Goal: Information Seeking & Learning: Compare options

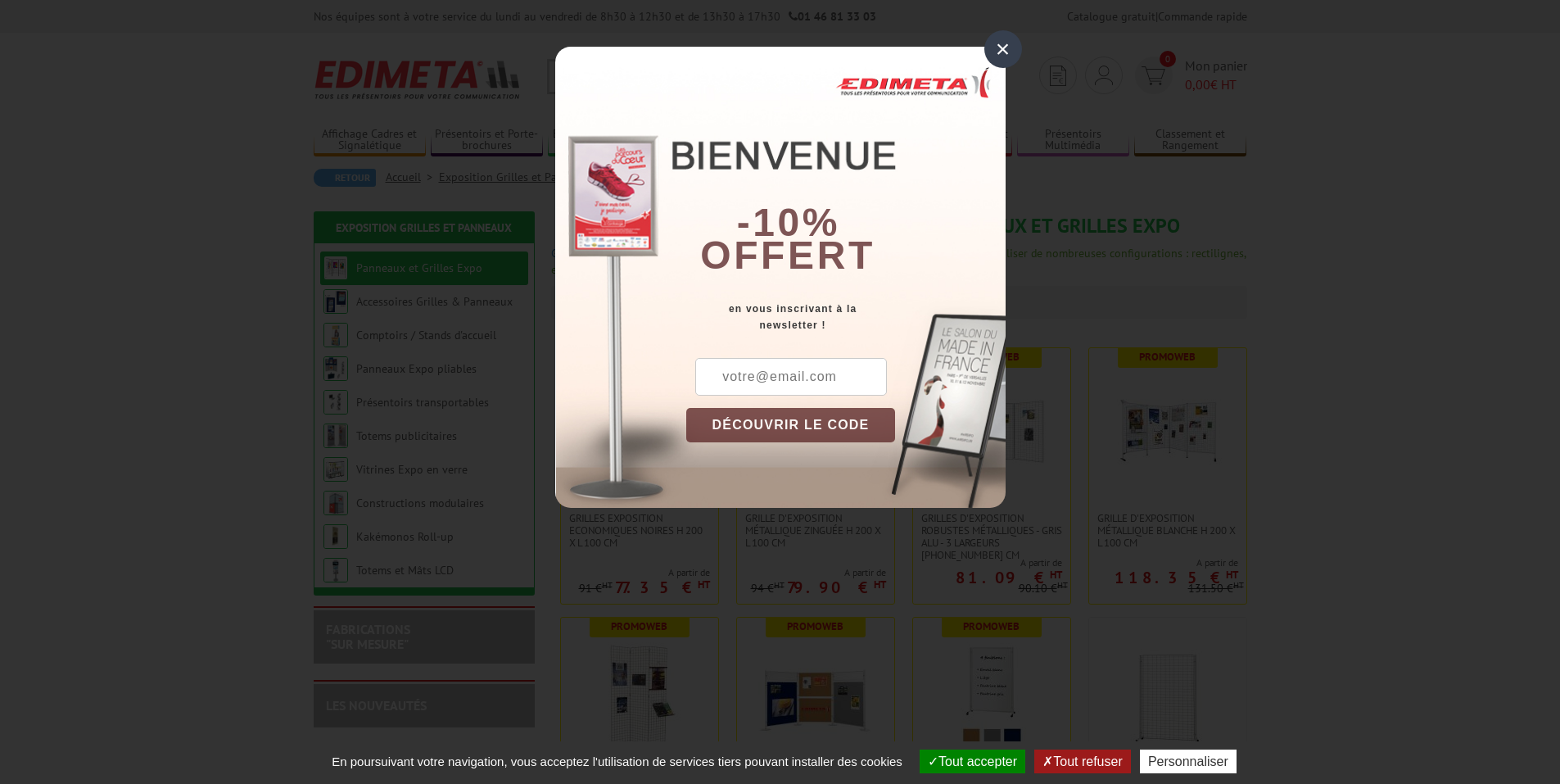
click at [1002, 51] on div "×" at bounding box center [1004, 49] width 38 height 38
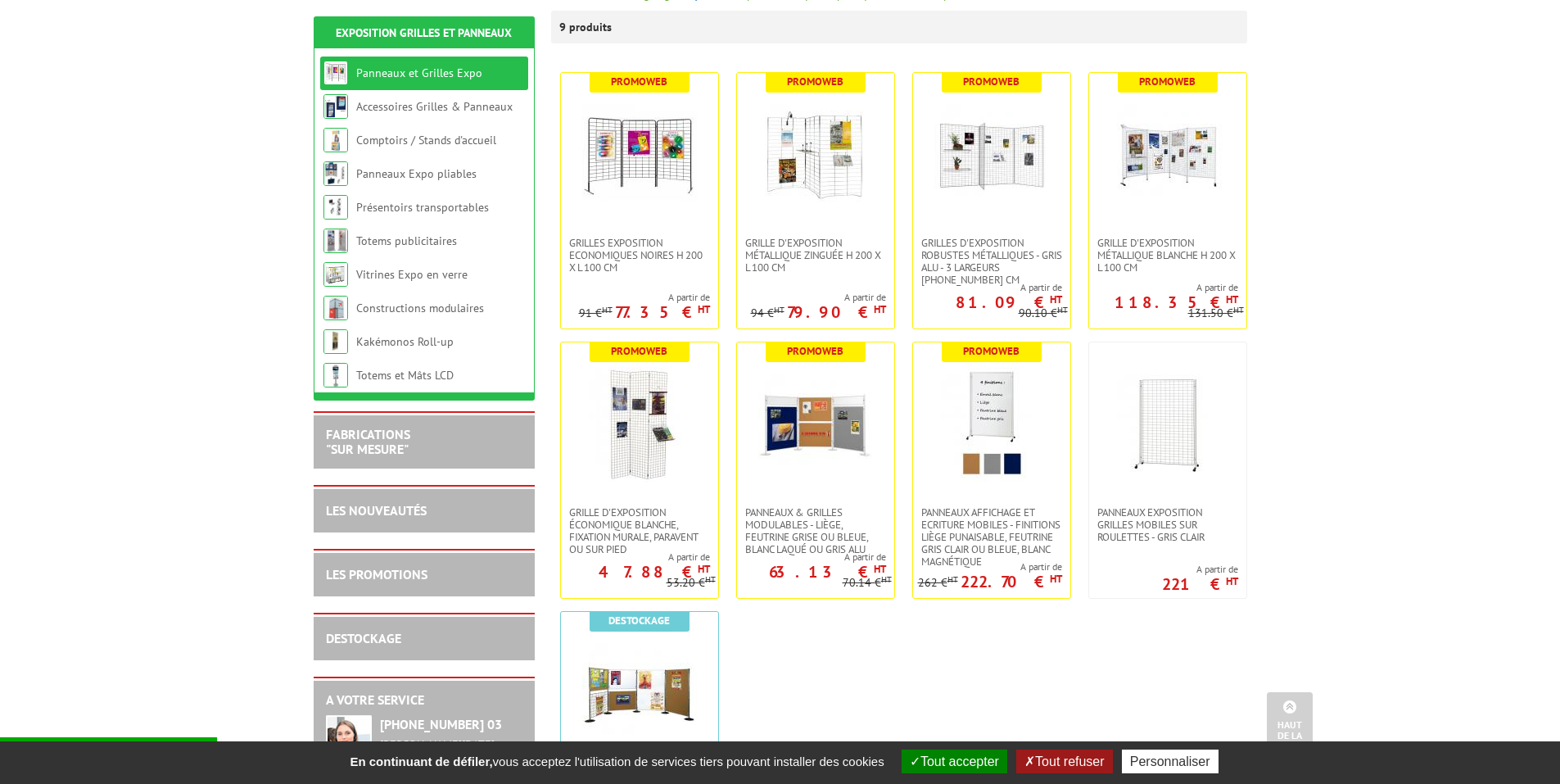
scroll to position [246, 0]
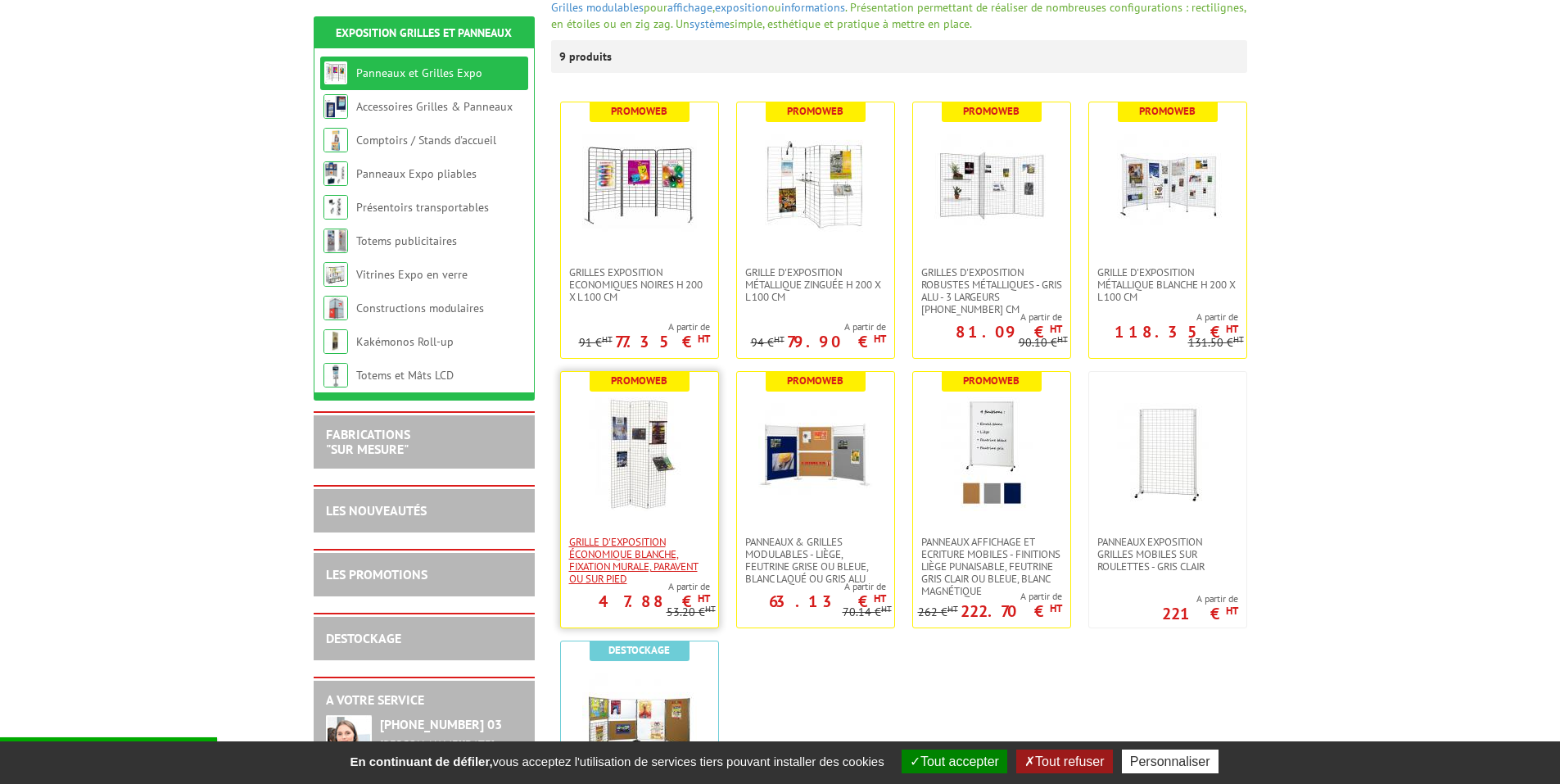
click at [634, 569] on span "Grille d'exposition économique blanche, fixation murale, paravent ou sur pied" at bounding box center [640, 560] width 141 height 49
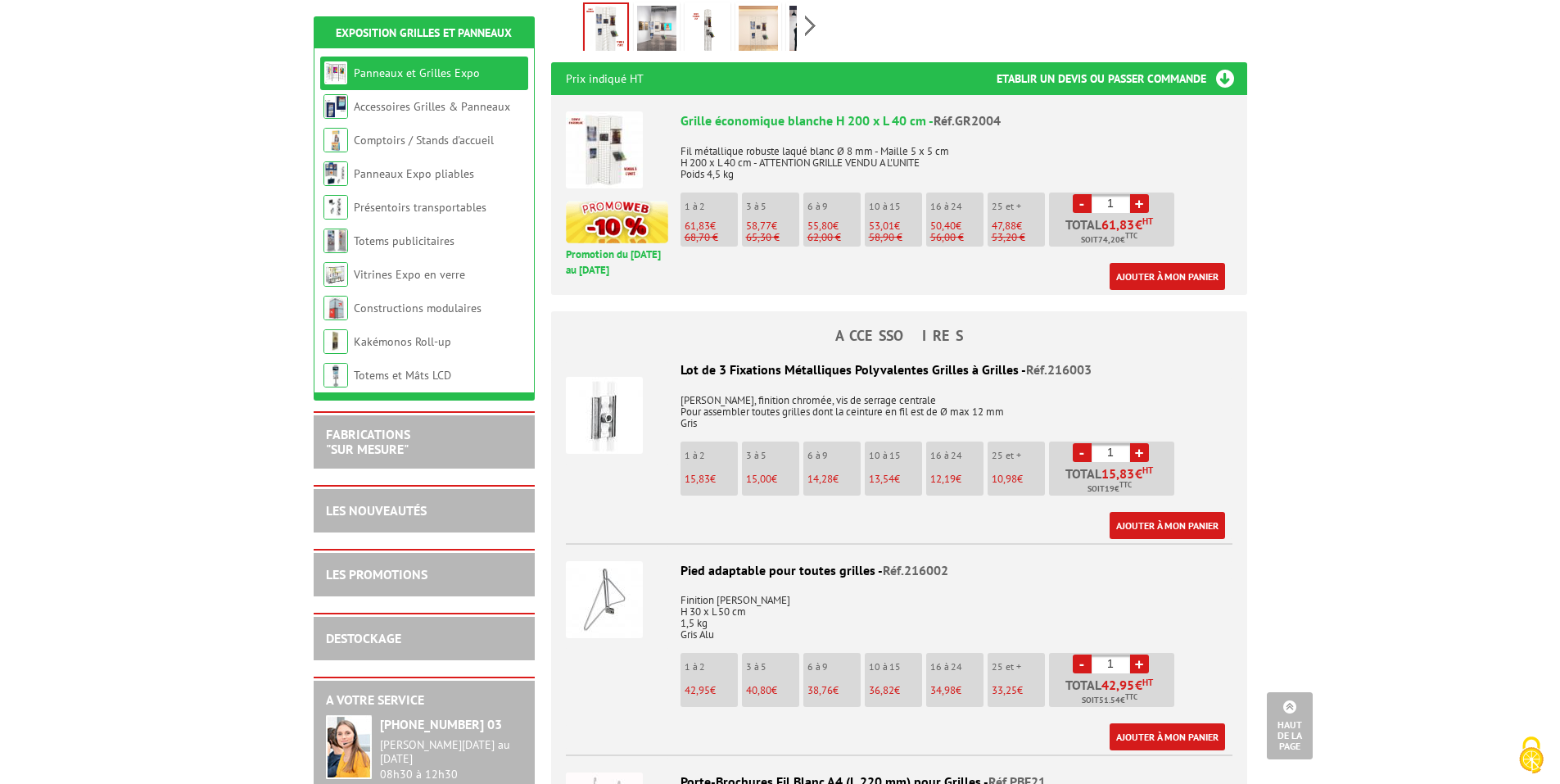
scroll to position [409, 0]
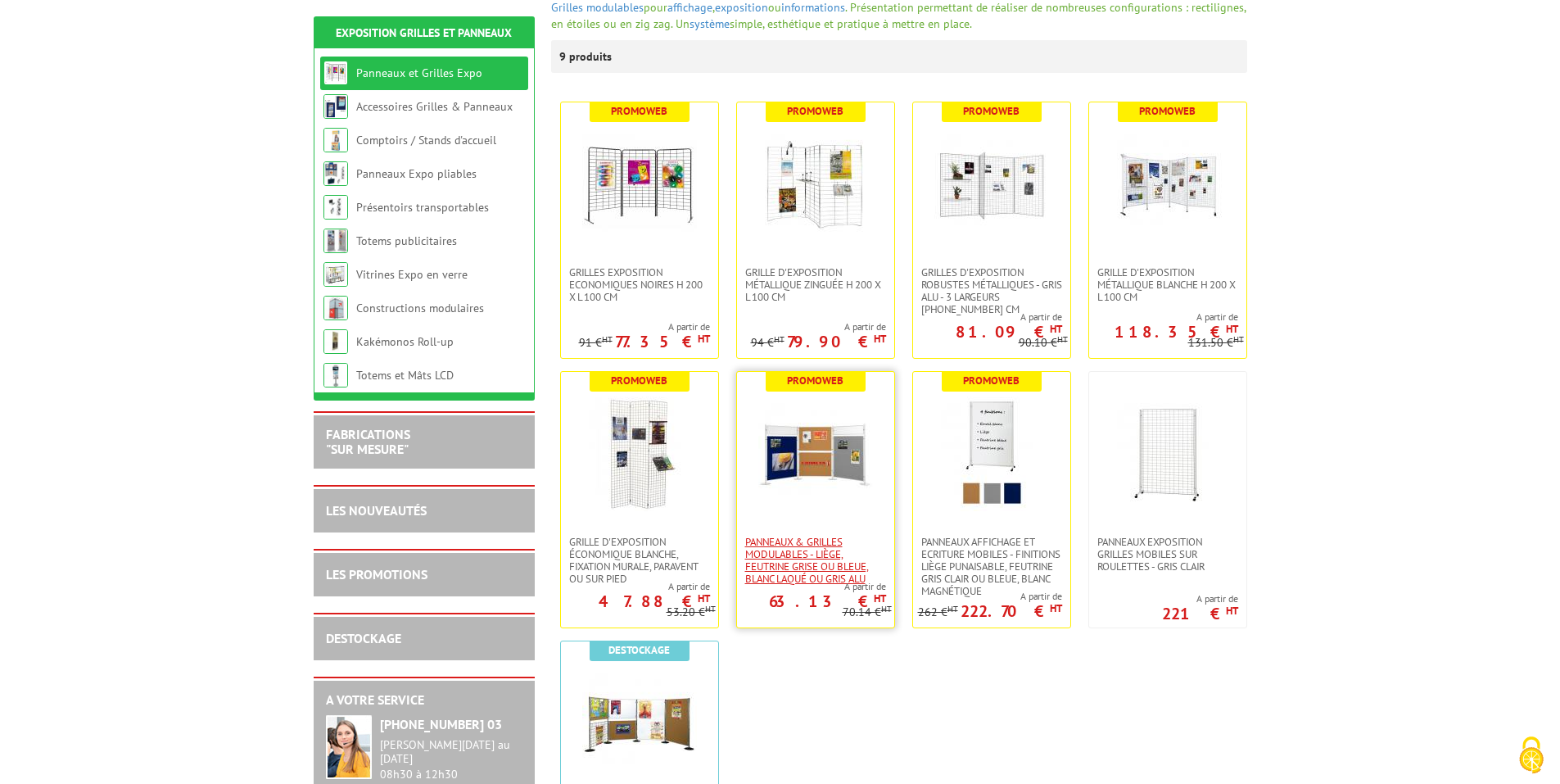
click at [802, 562] on span "Panneaux & Grilles modulables - liège, feutrine grise ou bleue, blanc laqué ou …" at bounding box center [816, 560] width 141 height 49
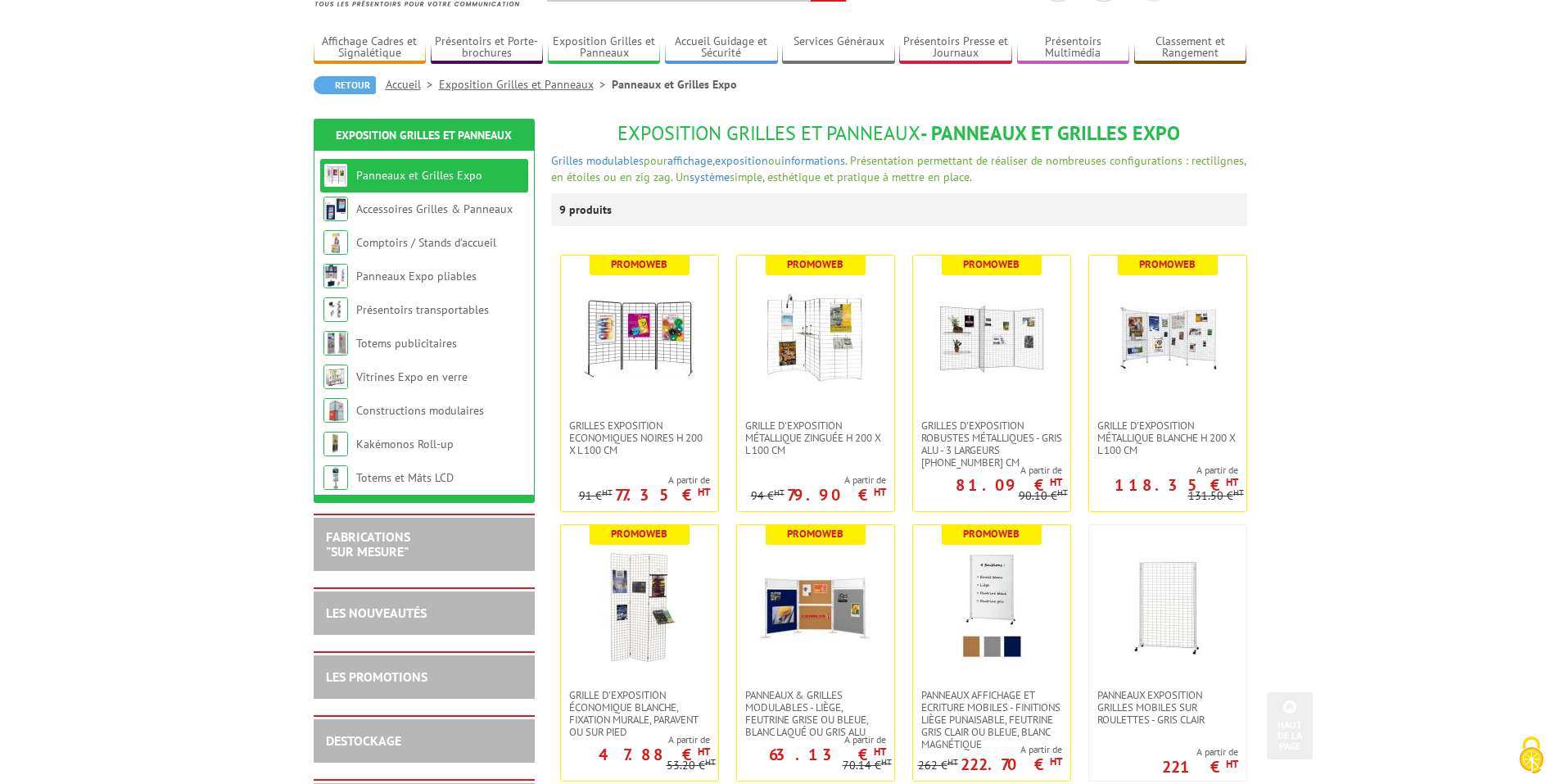
scroll to position [82, 0]
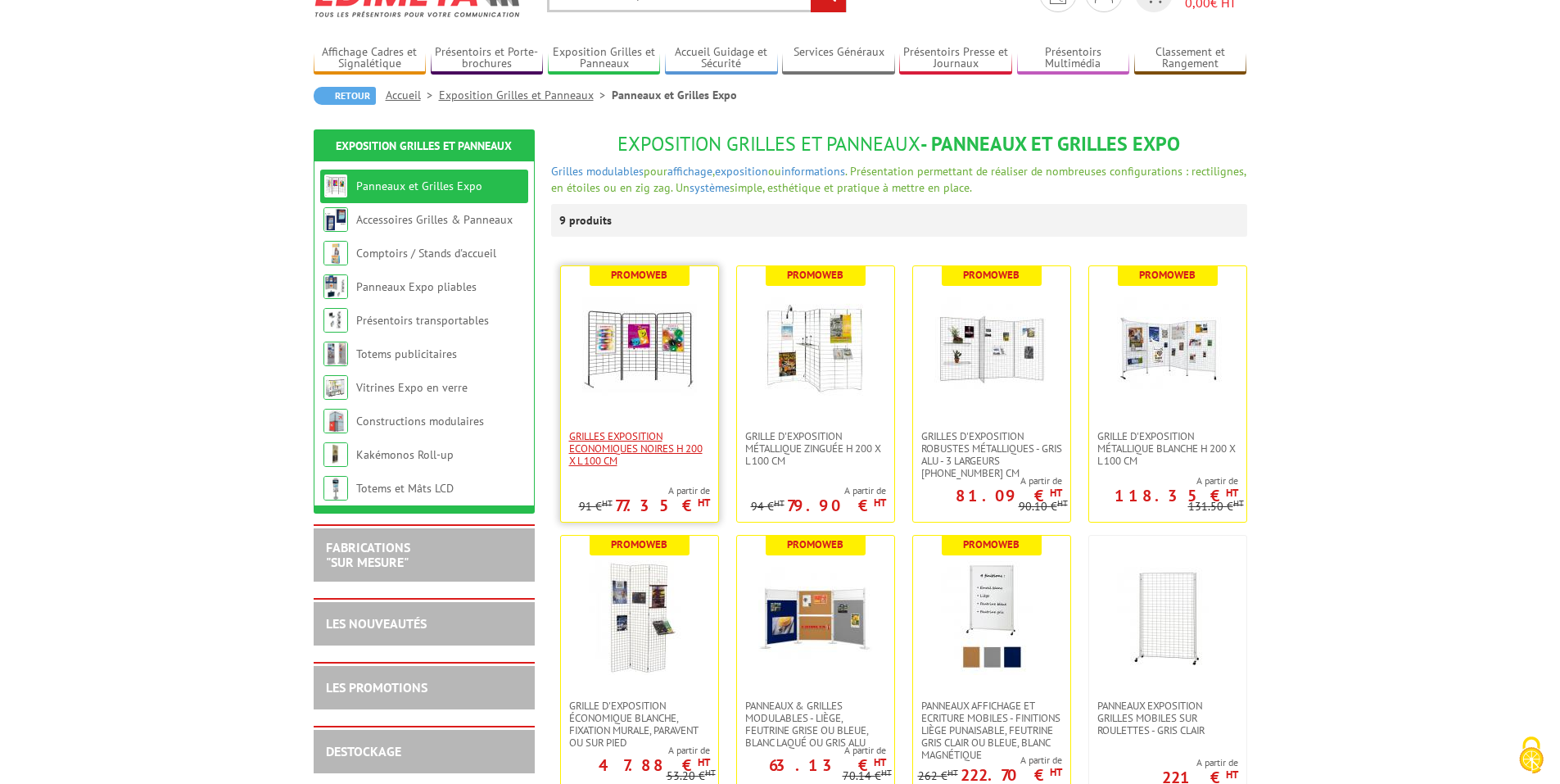
click at [606, 437] on span "Grilles Exposition Economiques Noires H 200 x L 100 cm" at bounding box center [640, 448] width 141 height 37
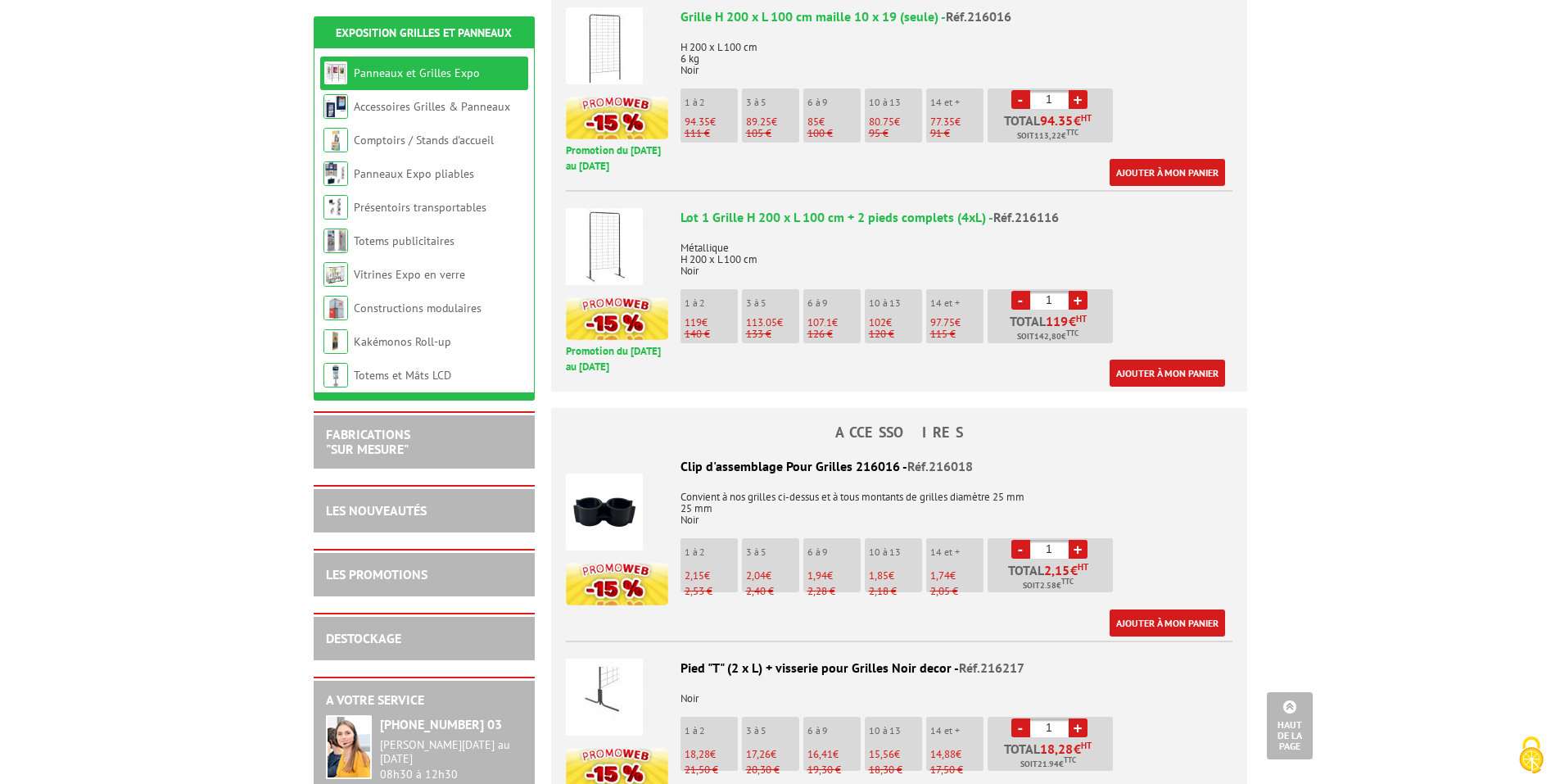
scroll to position [1310, 0]
